Goal: Use online tool/utility: Utilize a website feature to perform a specific function

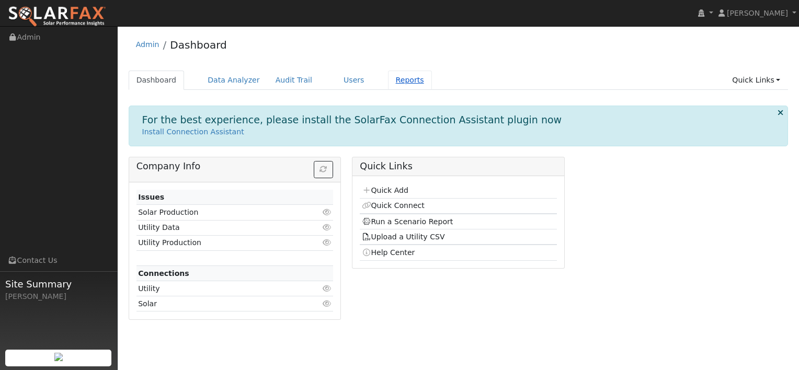
click at [388, 82] on link "Reports" at bounding box center [410, 80] width 44 height 19
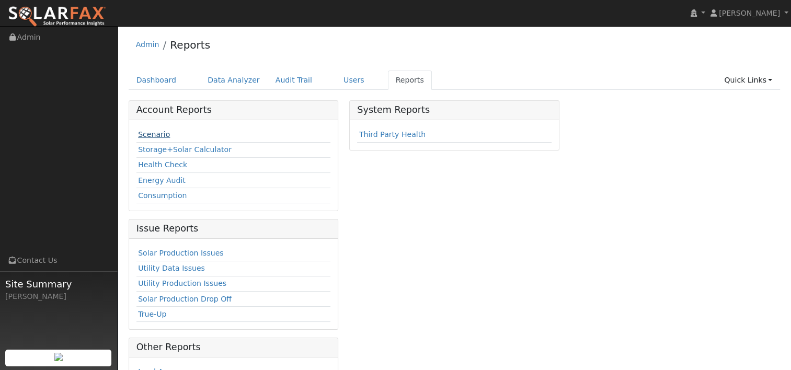
click at [148, 133] on link "Scenario" at bounding box center [154, 134] width 32 height 8
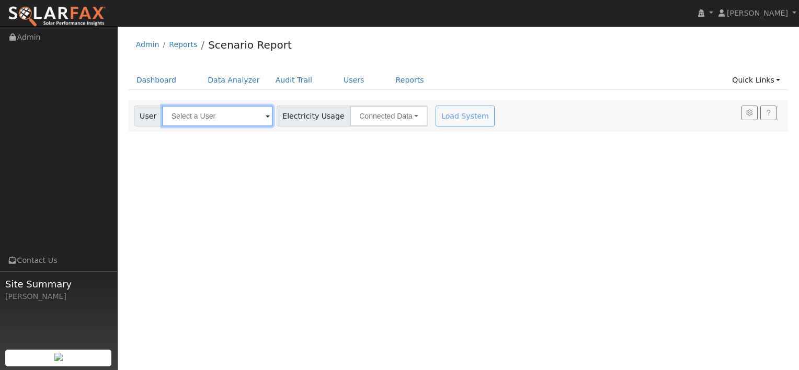
click at [236, 117] on input "text" at bounding box center [217, 116] width 111 height 21
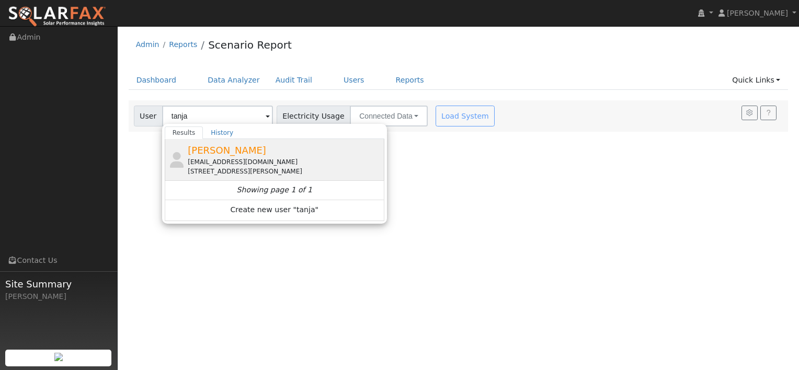
click at [220, 164] on div "[EMAIL_ADDRESS][DOMAIN_NAME]" at bounding box center [285, 161] width 194 height 9
type input "[PERSON_NAME]"
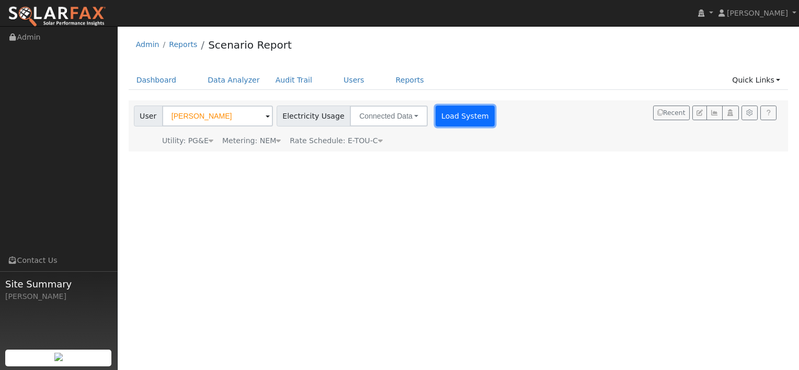
click at [435, 115] on button "Load System" at bounding box center [465, 116] width 60 height 21
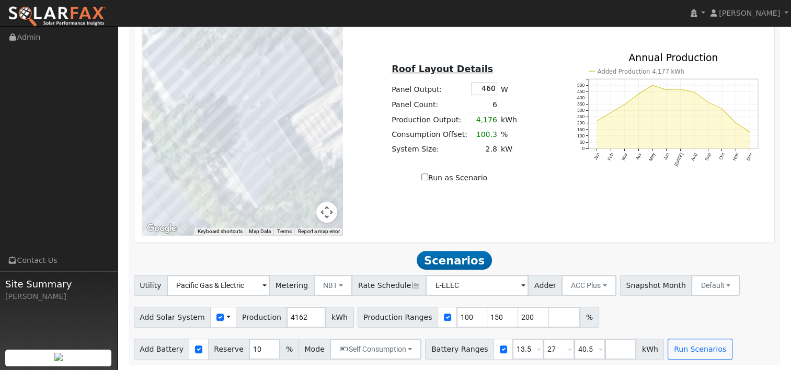
scroll to position [422, 0]
click at [305, 317] on input "4165" at bounding box center [305, 317] width 39 height 21
drag, startPoint x: 299, startPoint y: 319, endPoint x: 267, endPoint y: 316, distance: 32.6
click at [267, 316] on div "Add Solar System Use CSV Data Production 4165 kWh" at bounding box center [244, 317] width 220 height 21
type input "6917"
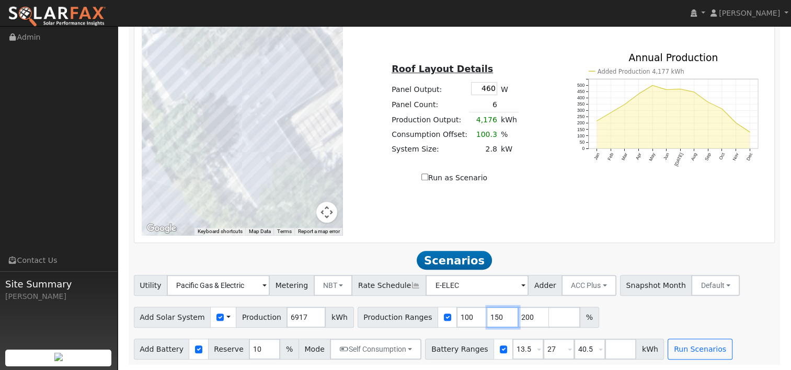
click at [487, 318] on input "150" at bounding box center [502, 317] width 31 height 21
click at [487, 316] on input "150" at bounding box center [502, 317] width 31 height 21
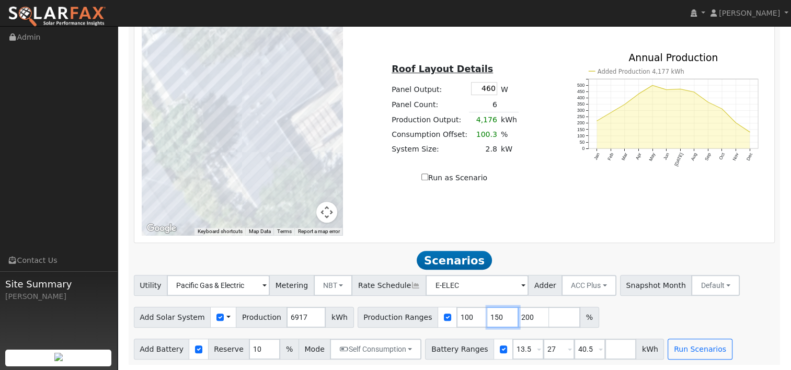
type input "200"
click at [487, 318] on input "200" at bounding box center [502, 317] width 31 height 21
click at [557, 318] on div "Add Solar System Use CSV Data Production 6917 kWh Production Ranges 100 %" at bounding box center [454, 315] width 645 height 25
click at [512, 348] on input "13.5" at bounding box center [527, 349] width 31 height 21
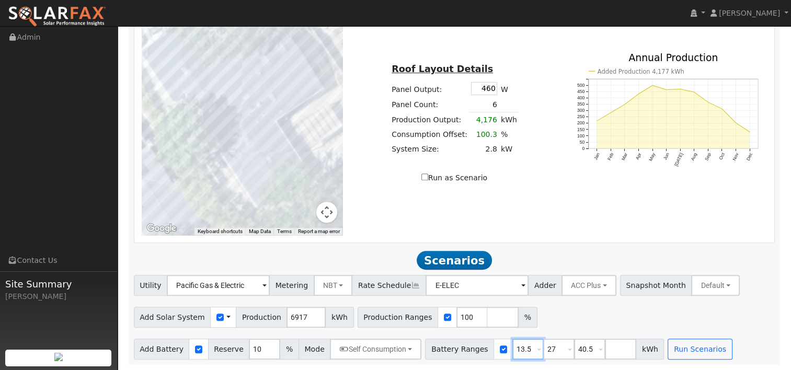
click at [512, 349] on input "13.5" at bounding box center [527, 349] width 31 height 21
type input "0"
click at [543, 347] on input "27" at bounding box center [558, 349] width 31 height 21
type input "16.12"
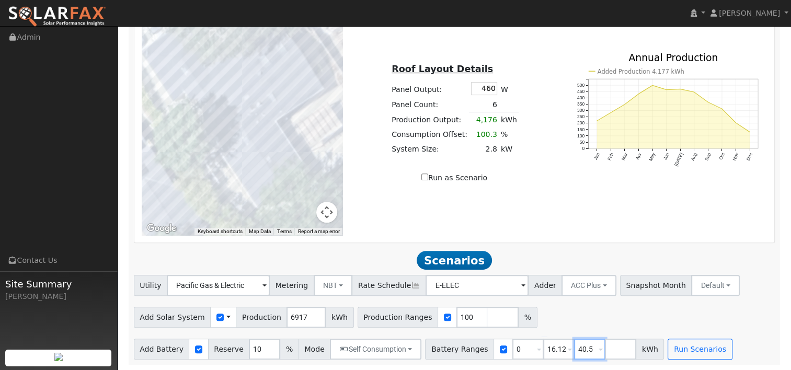
click at [574, 347] on input "40.5" at bounding box center [589, 349] width 31 height 21
click at [575, 320] on div "Add Solar System Use CSV Data Production 6917 kWh Production Ranges 100 %" at bounding box center [454, 315] width 645 height 25
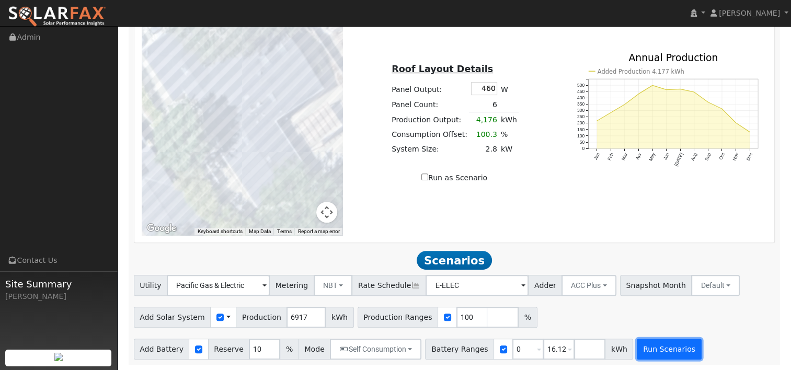
click at [660, 353] on button "Run Scenarios" at bounding box center [669, 349] width 64 height 21
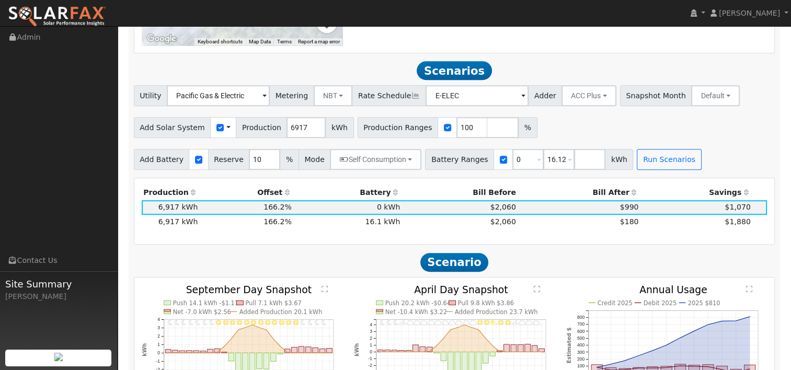
scroll to position [640, 0]
